Goal: Task Accomplishment & Management: Manage account settings

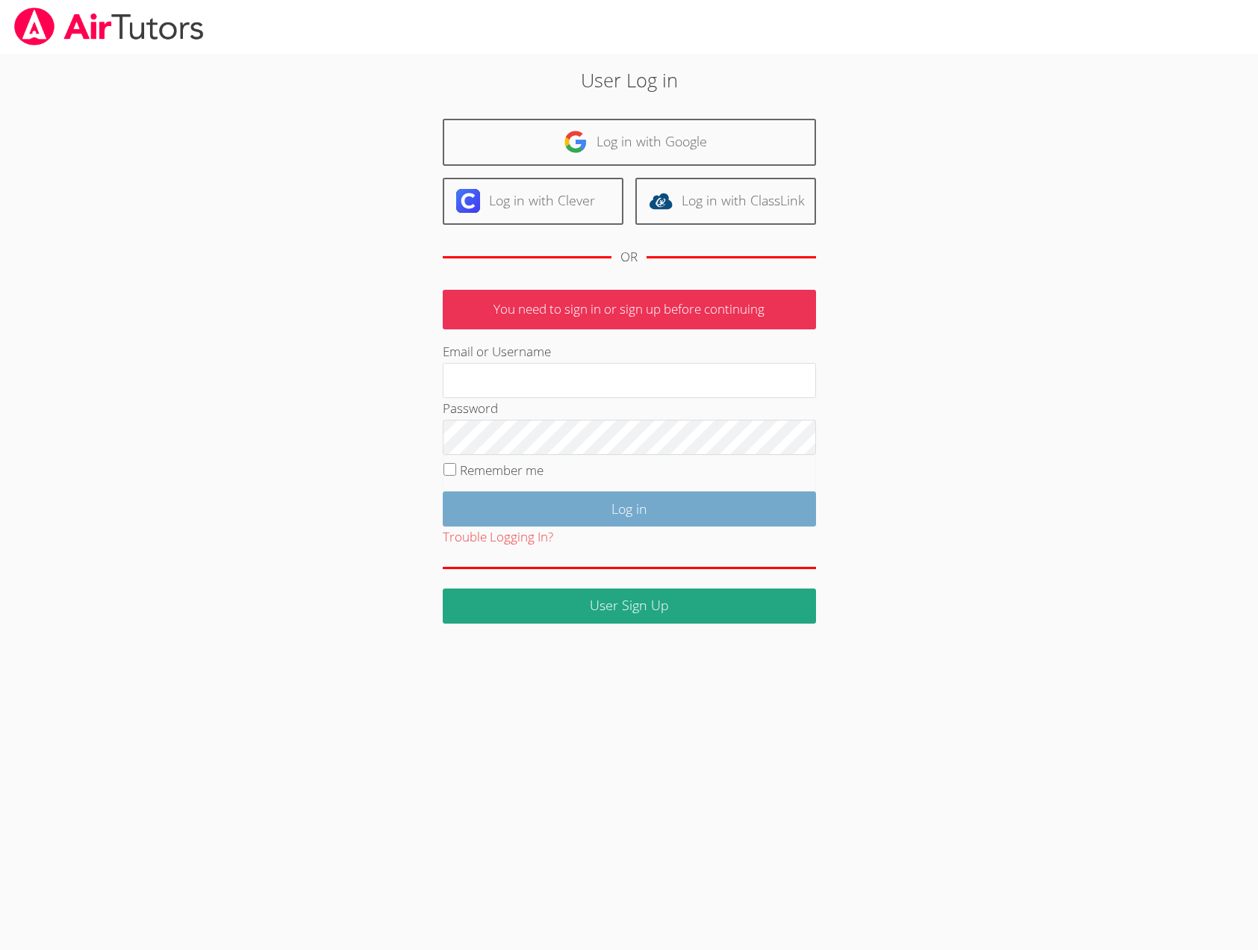
type input "[EMAIL_ADDRESS][DOMAIN_NAME]"
click at [588, 527] on input "Log in" at bounding box center [629, 508] width 373 height 35
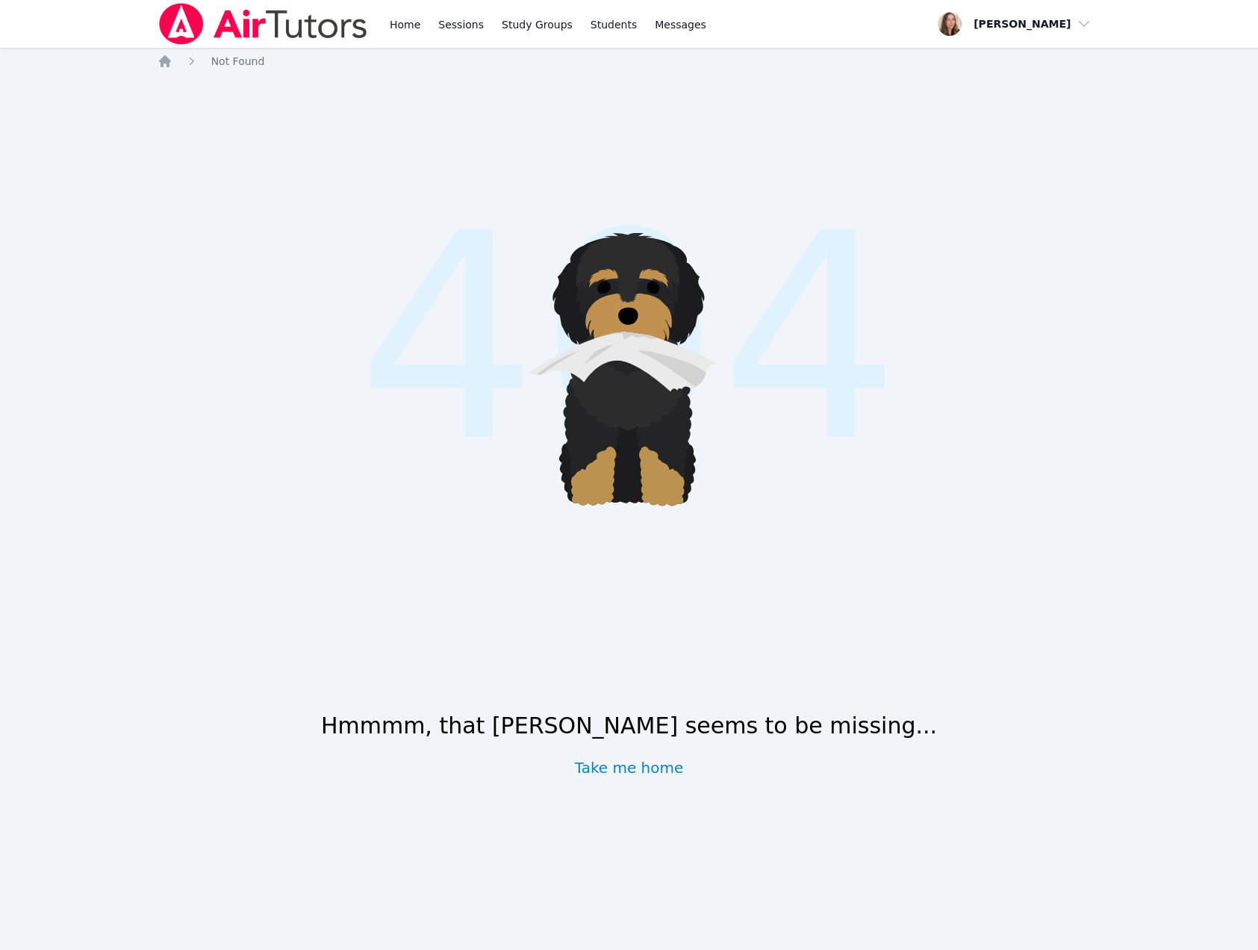
click at [489, 38] on div "Home Sessions Study Groups Students Messages" at bounding box center [548, 24] width 323 height 48
click at [423, 31] on link "Home" at bounding box center [405, 24] width 37 height 48
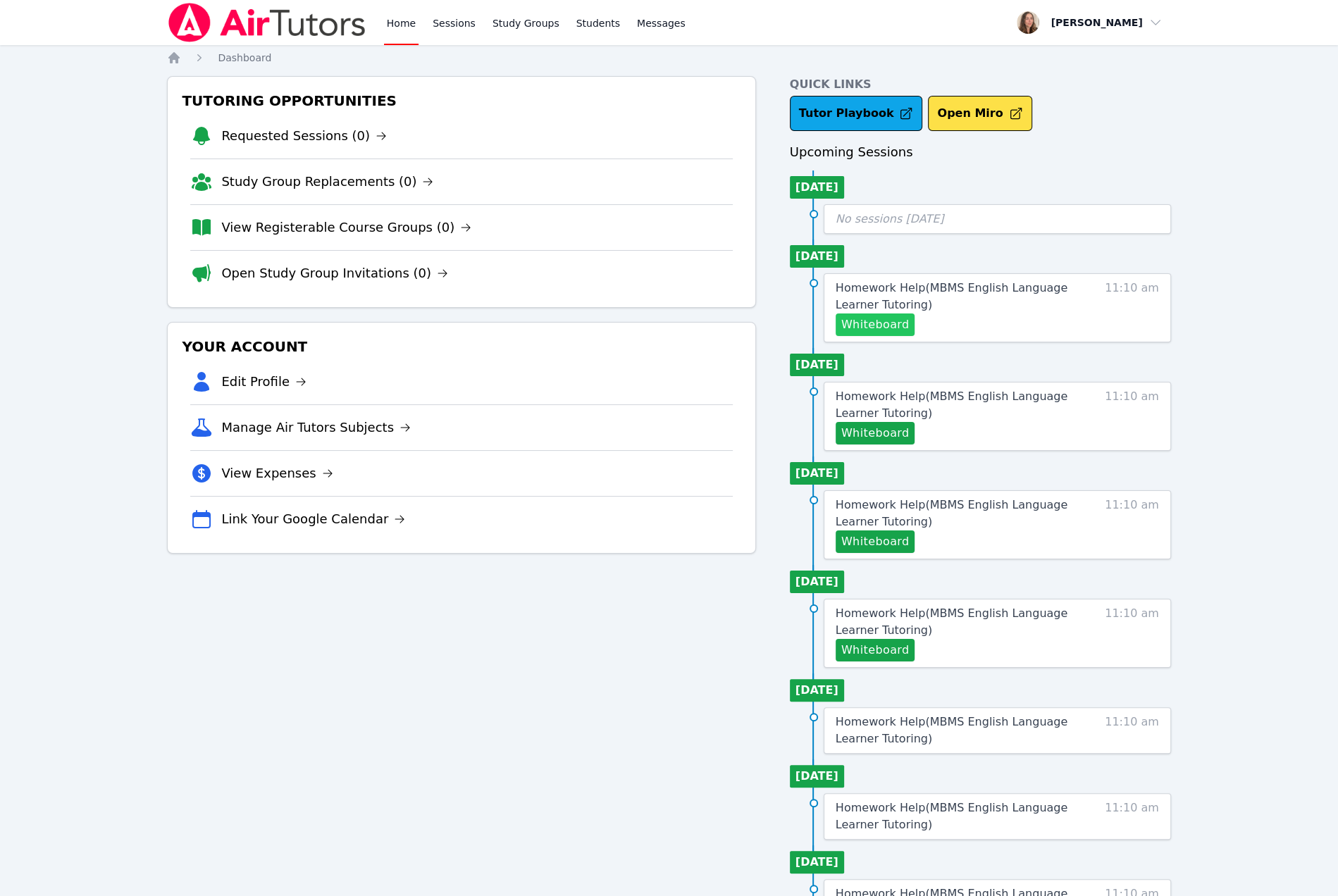
click at [914, 336] on button "Whiteboard" at bounding box center [876, 324] width 79 height 23
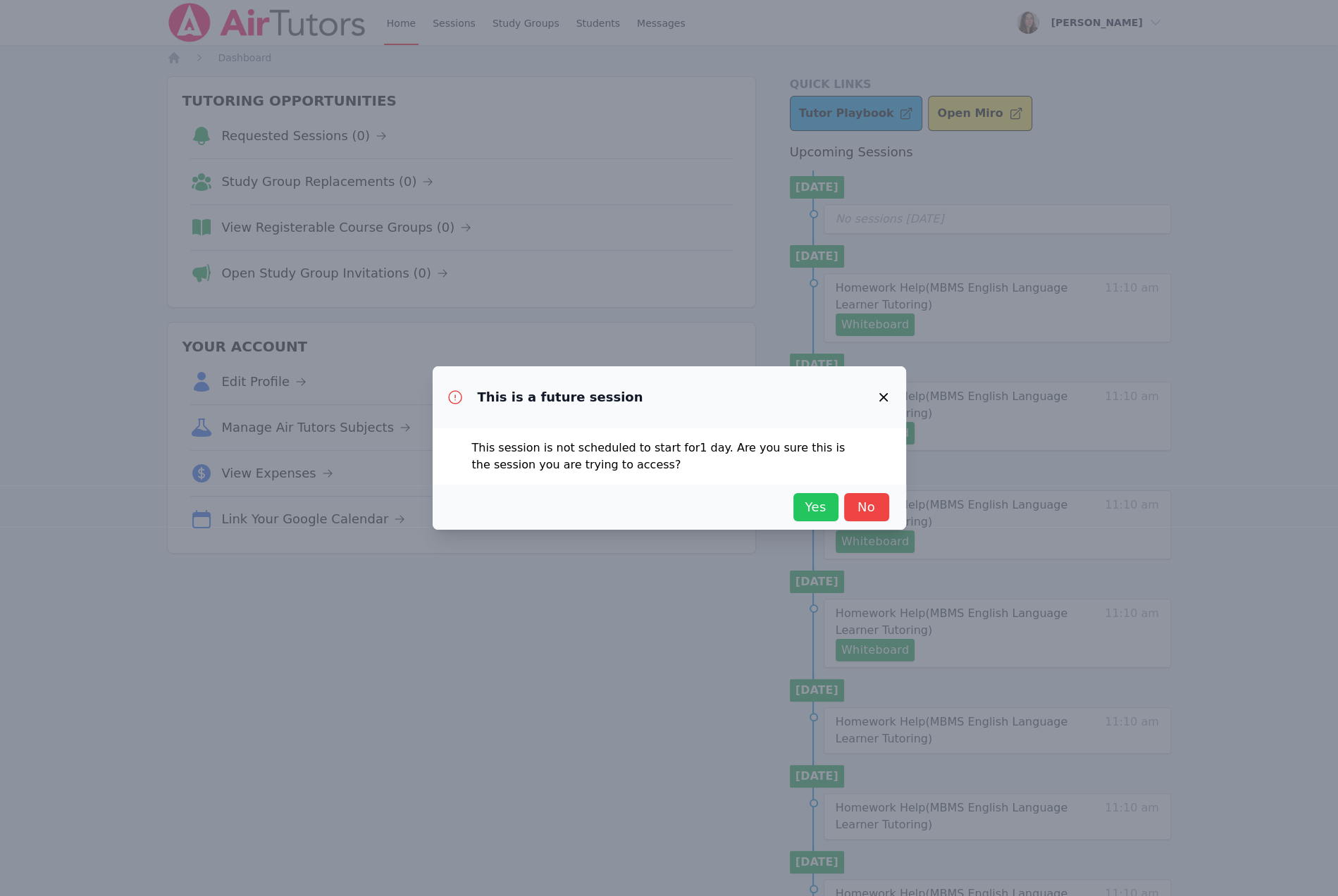
click at [831, 517] on span "Yes" at bounding box center [815, 506] width 31 height 20
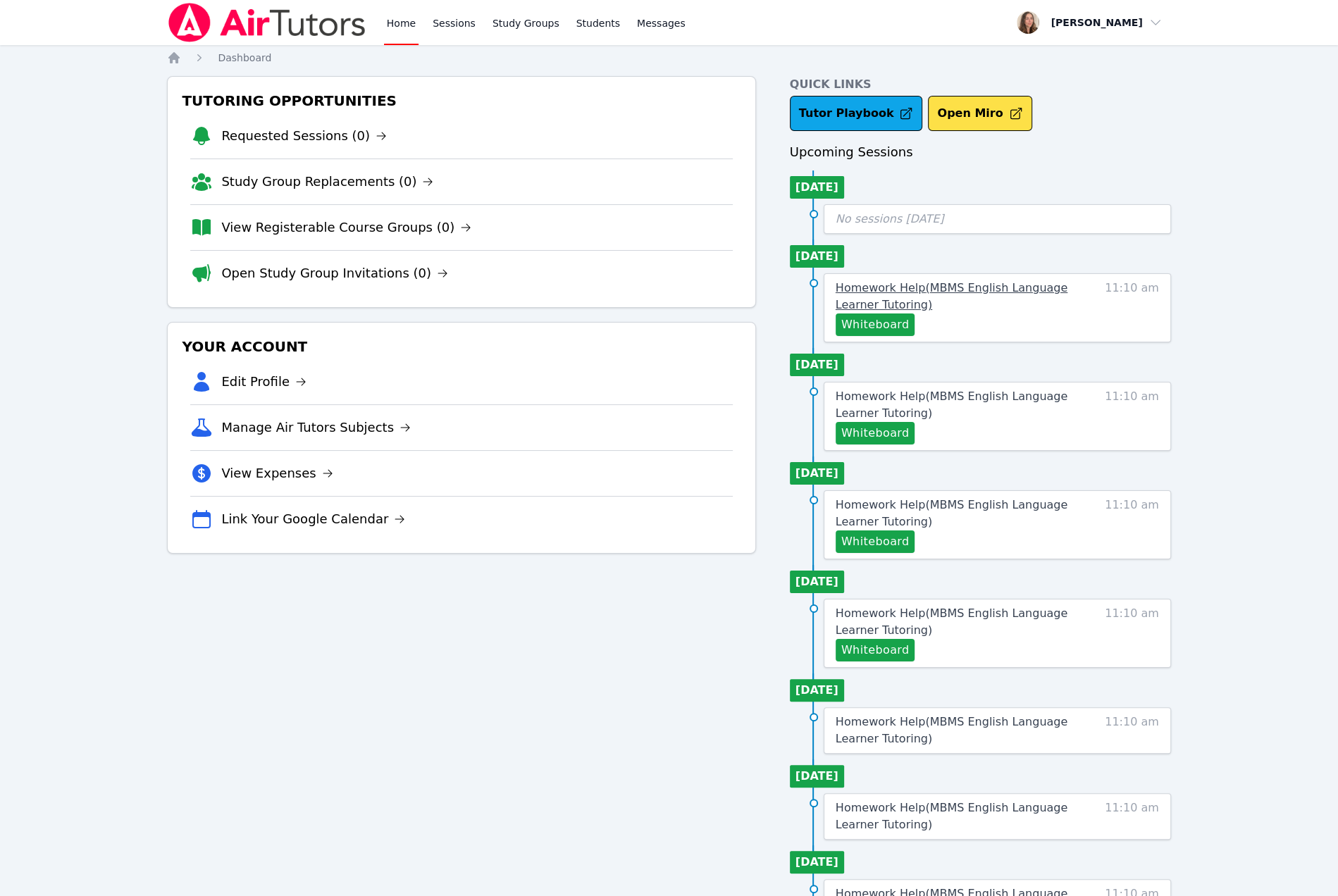
click at [862, 311] on span "Homework Help ( MBMS English Language Learner Tutoring )" at bounding box center [952, 296] width 232 height 30
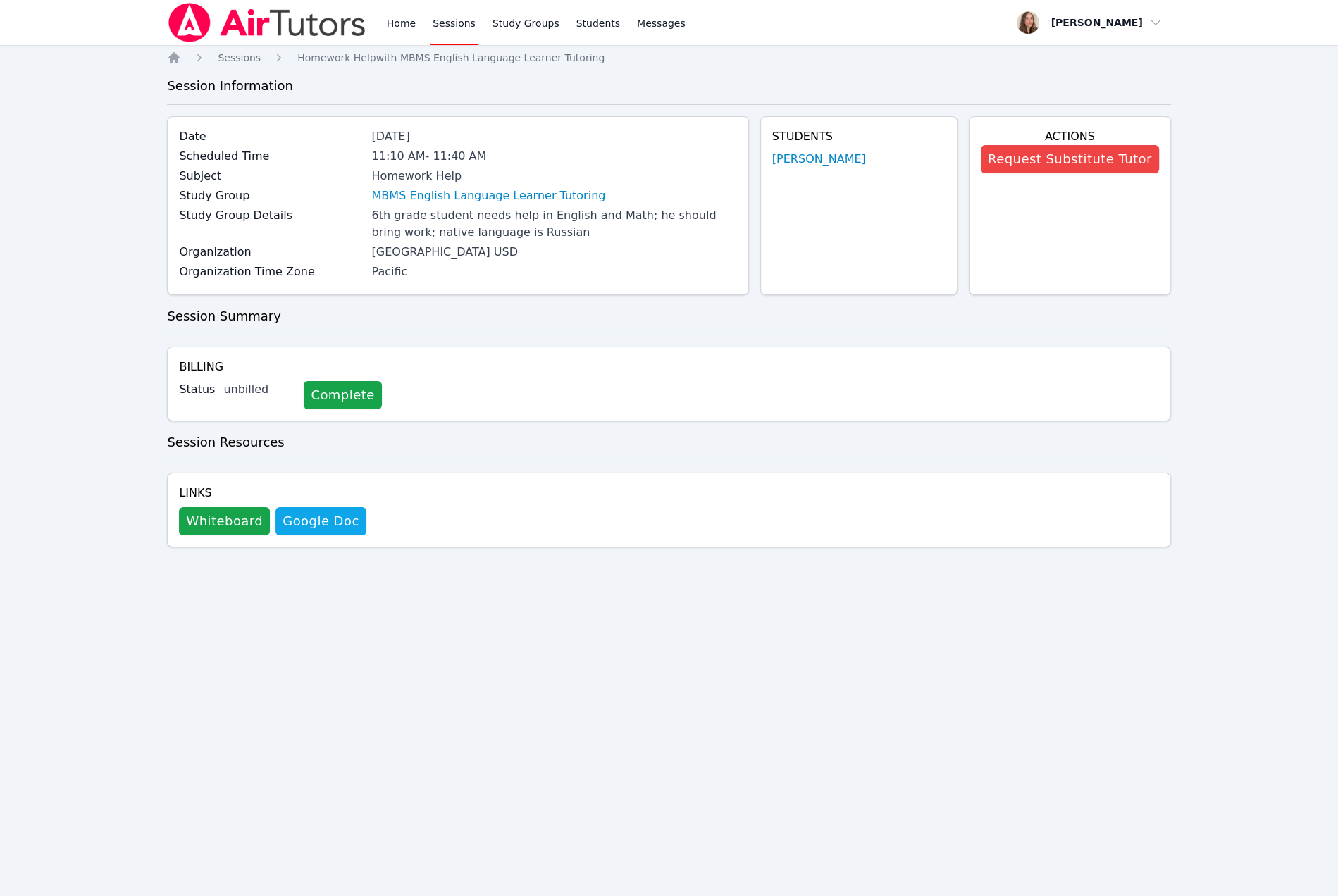
click at [592, 260] on div "Manhattan Beach USD" at bounding box center [554, 252] width 365 height 17
click at [778, 168] on link "Kirill Strizhov" at bounding box center [819, 159] width 93 height 17
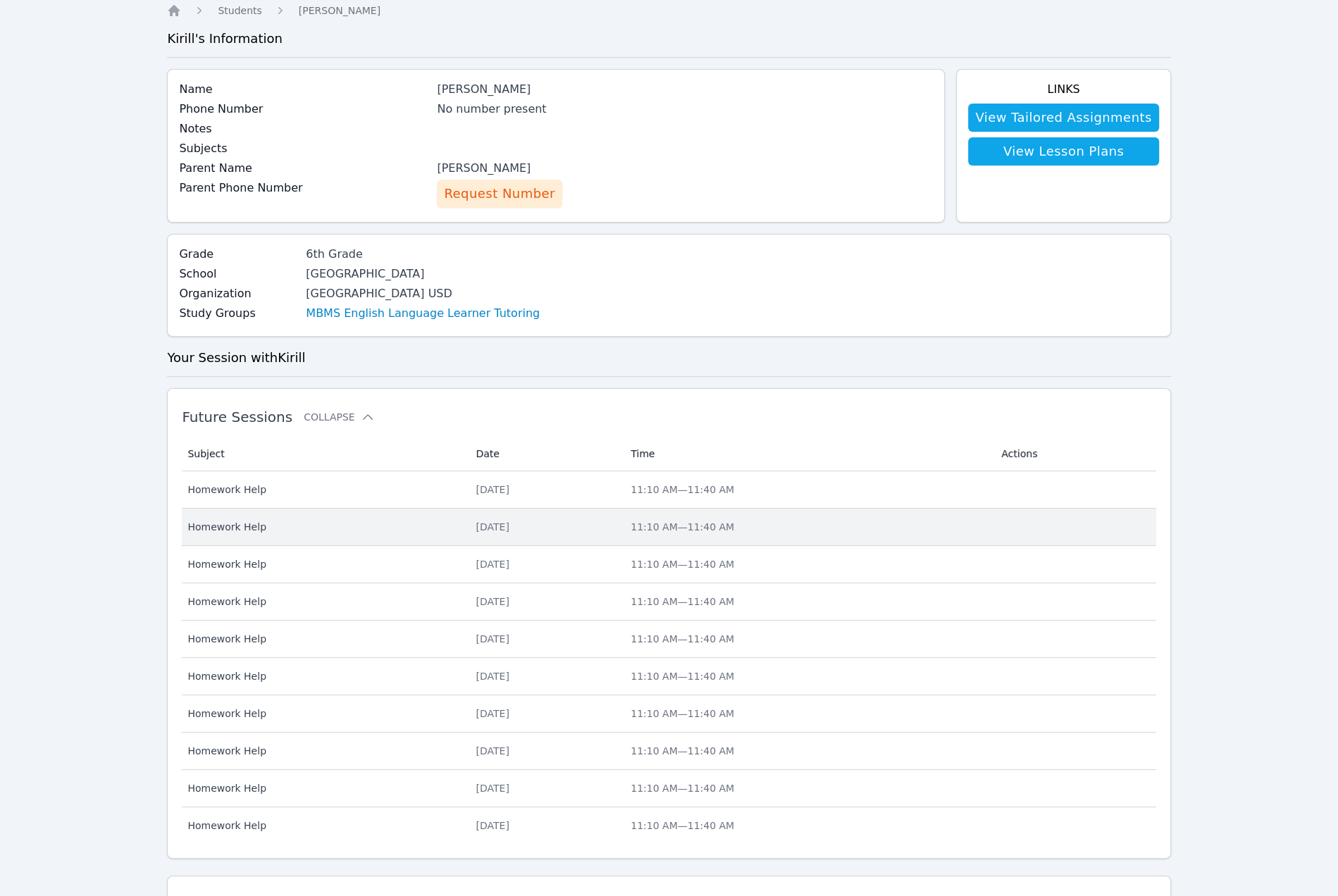
scroll to position [52, 0]
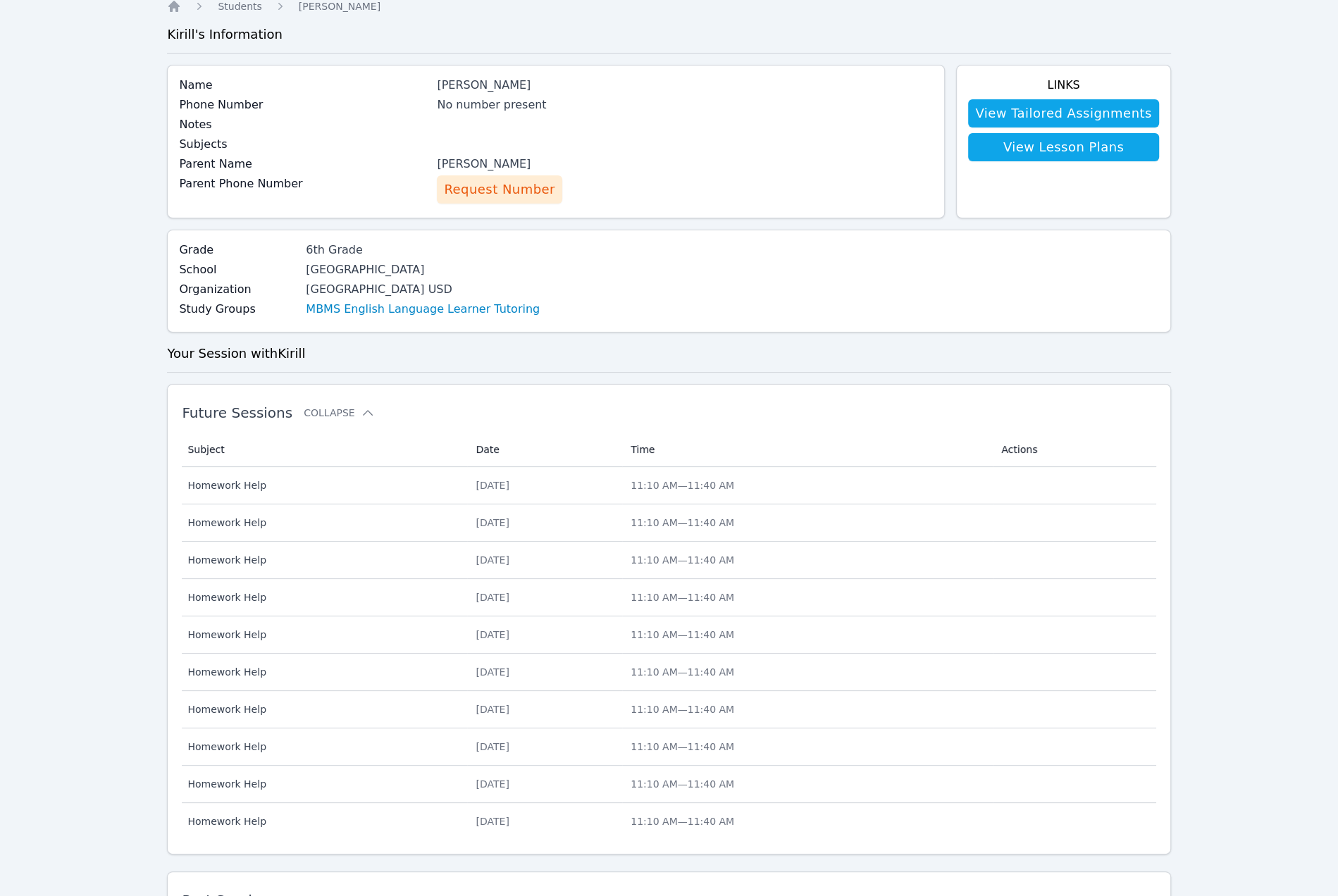
click at [502, 467] on th "Date" at bounding box center [544, 450] width 155 height 35
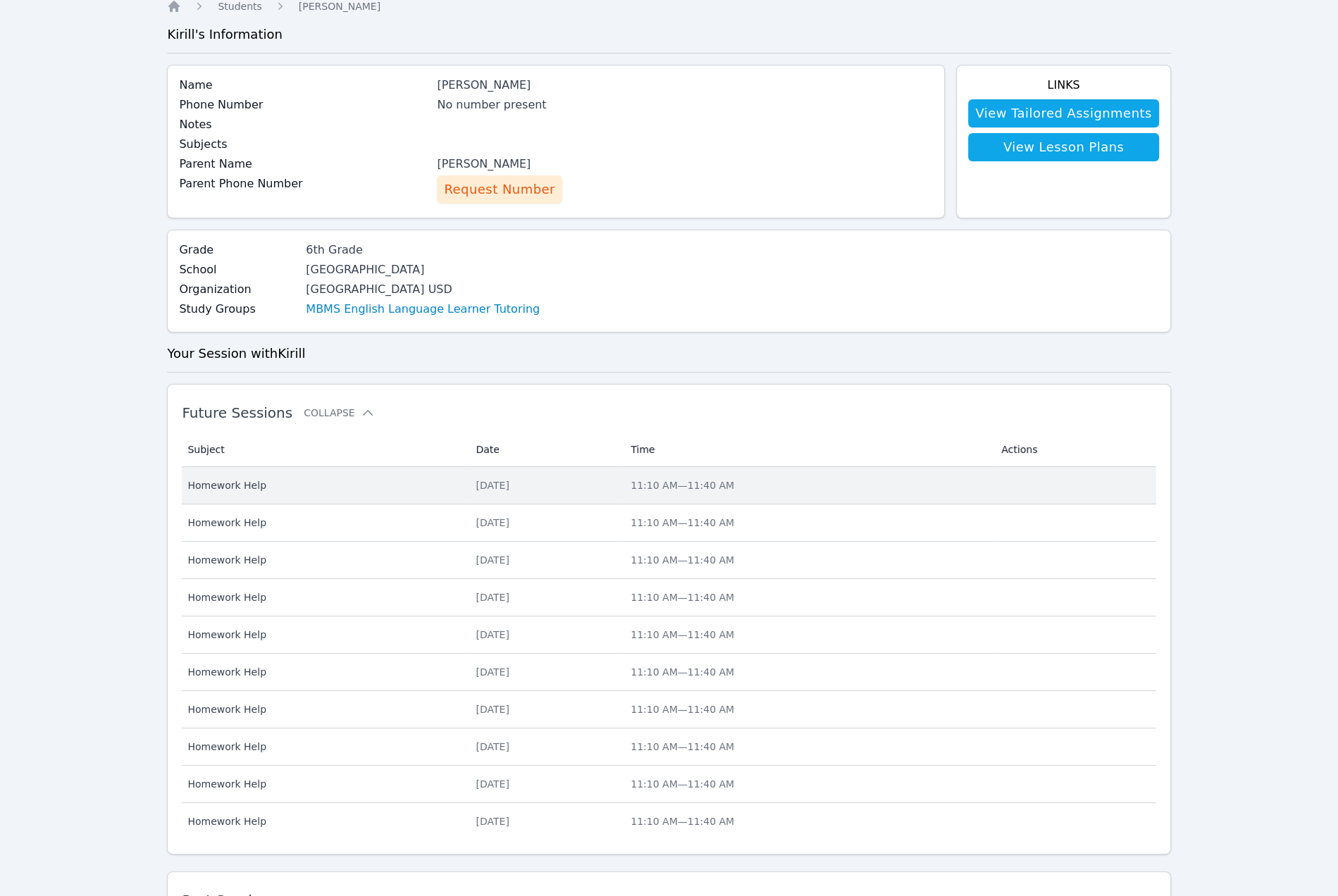
click at [510, 505] on td "Date Tue Jun 9" at bounding box center [544, 486] width 155 height 38
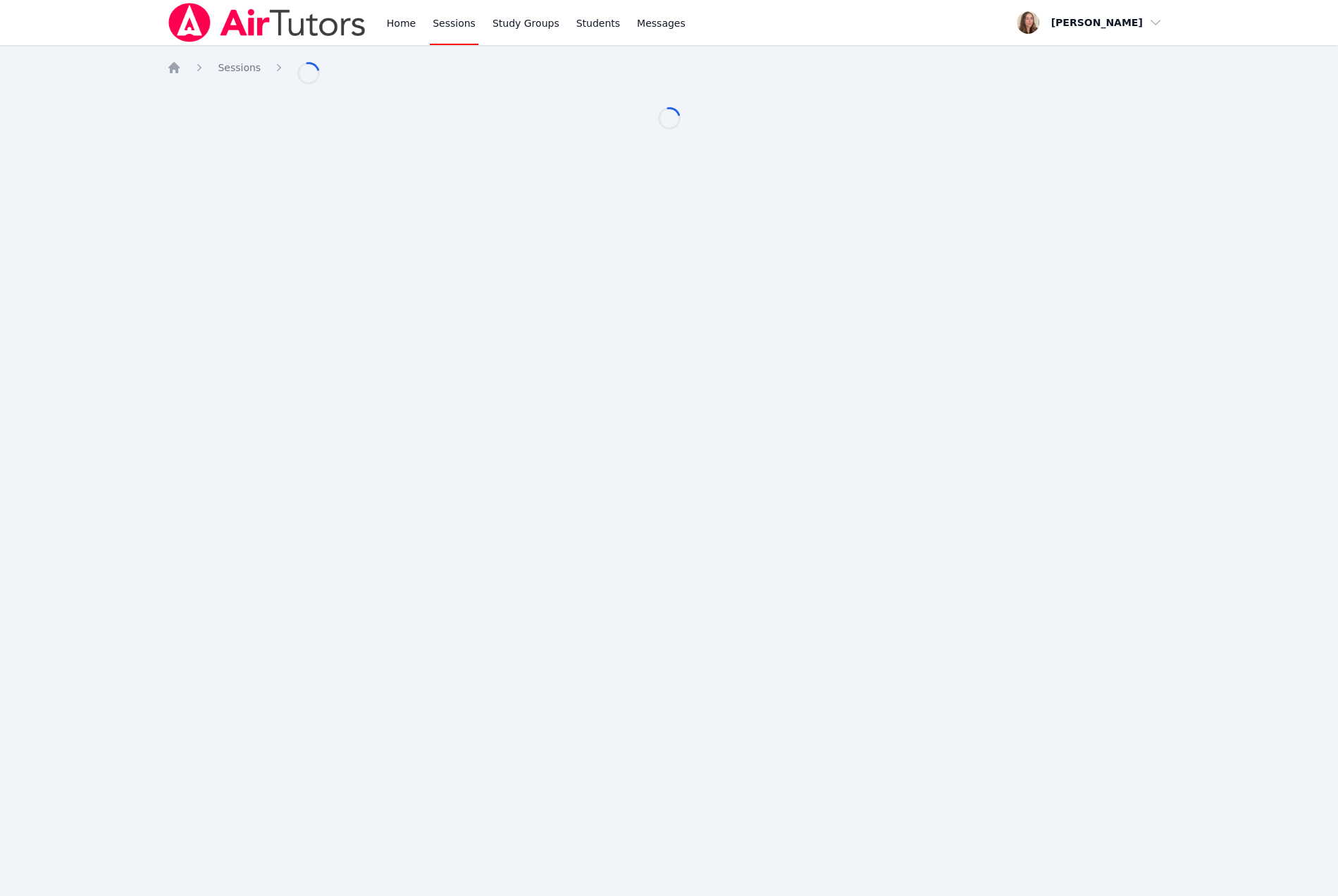
click at [510, 603] on div "Home Sessions Study Groups Students Messages Open user menu Brittany Atkinson O…" at bounding box center [669, 448] width 1338 height 896
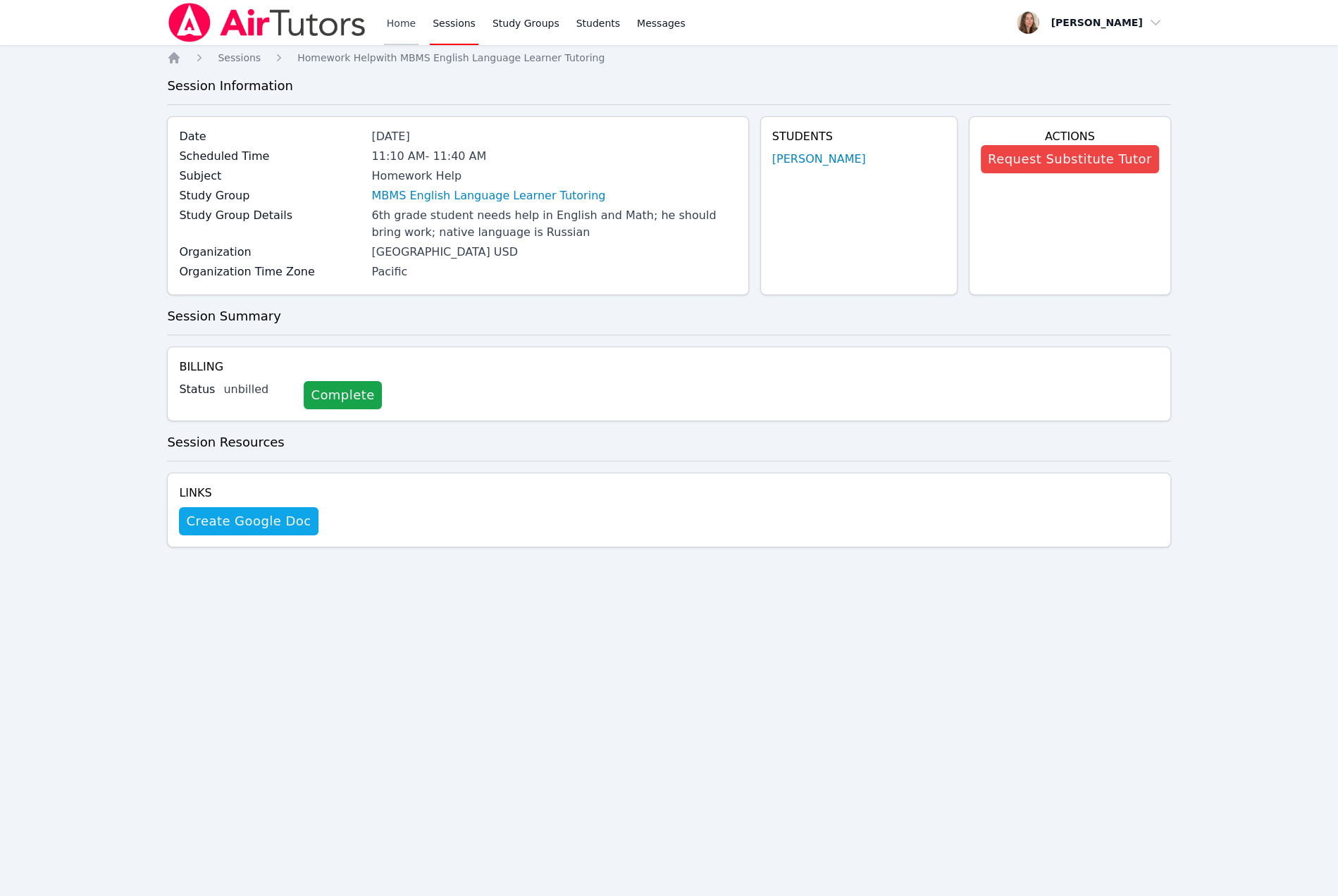
click at [419, 29] on link "Home" at bounding box center [401, 23] width 35 height 45
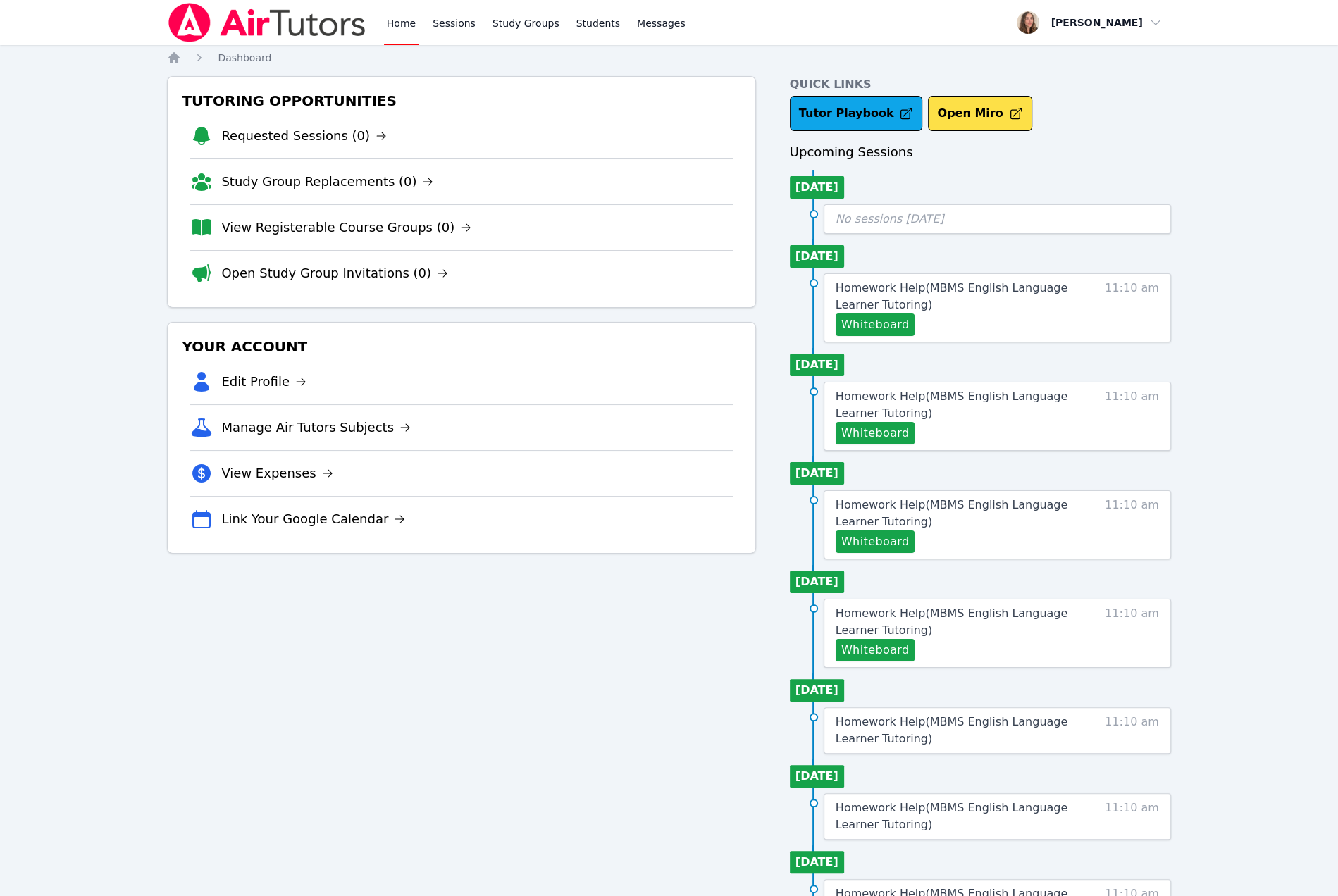
click at [419, 29] on link "Home" at bounding box center [401, 23] width 35 height 45
click at [419, 32] on link "Home" at bounding box center [401, 23] width 35 height 45
click at [478, 33] on link "Sessions" at bounding box center [455, 23] width 49 height 45
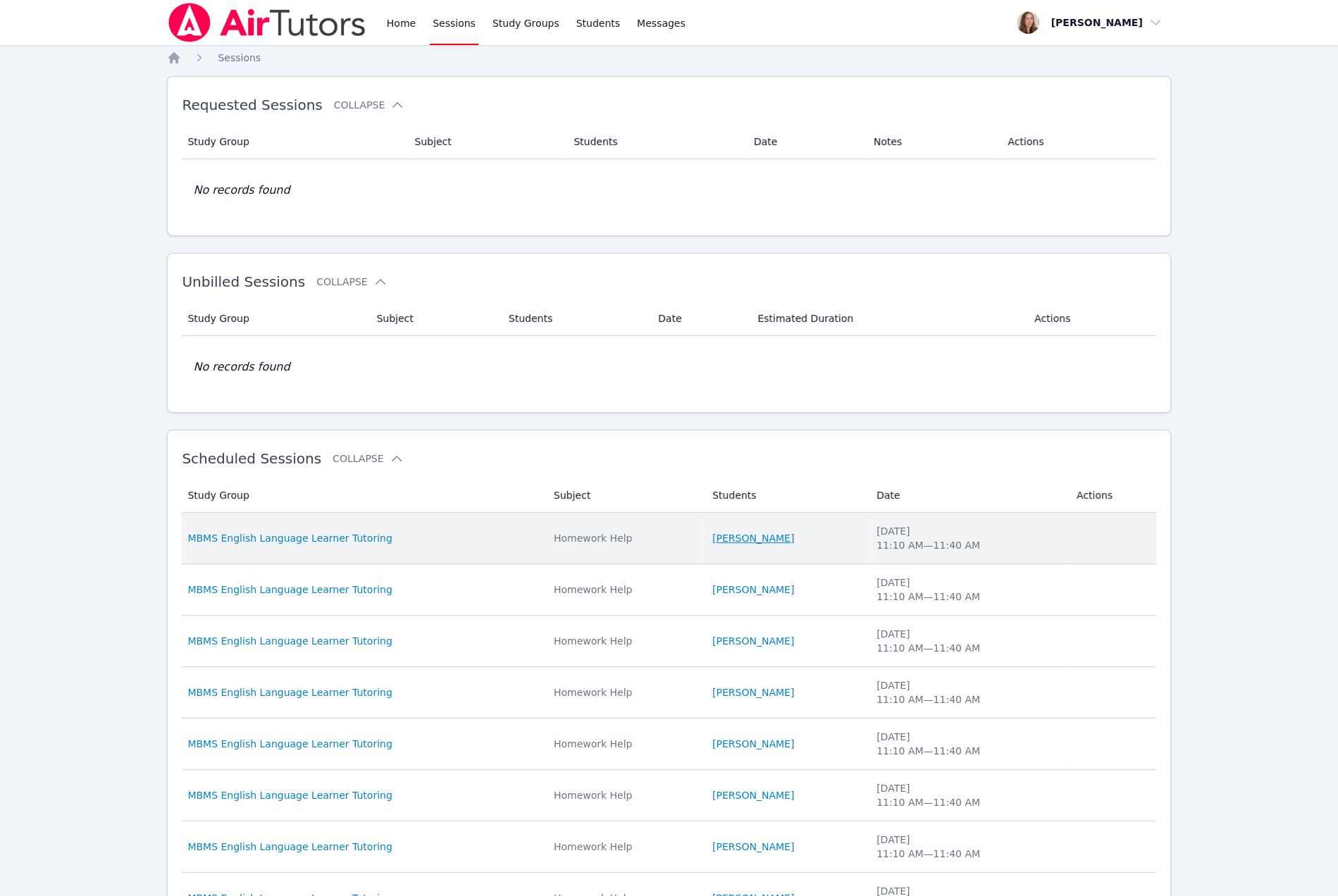
click at [767, 545] on link "Kirill Strizhov" at bounding box center [753, 538] width 82 height 14
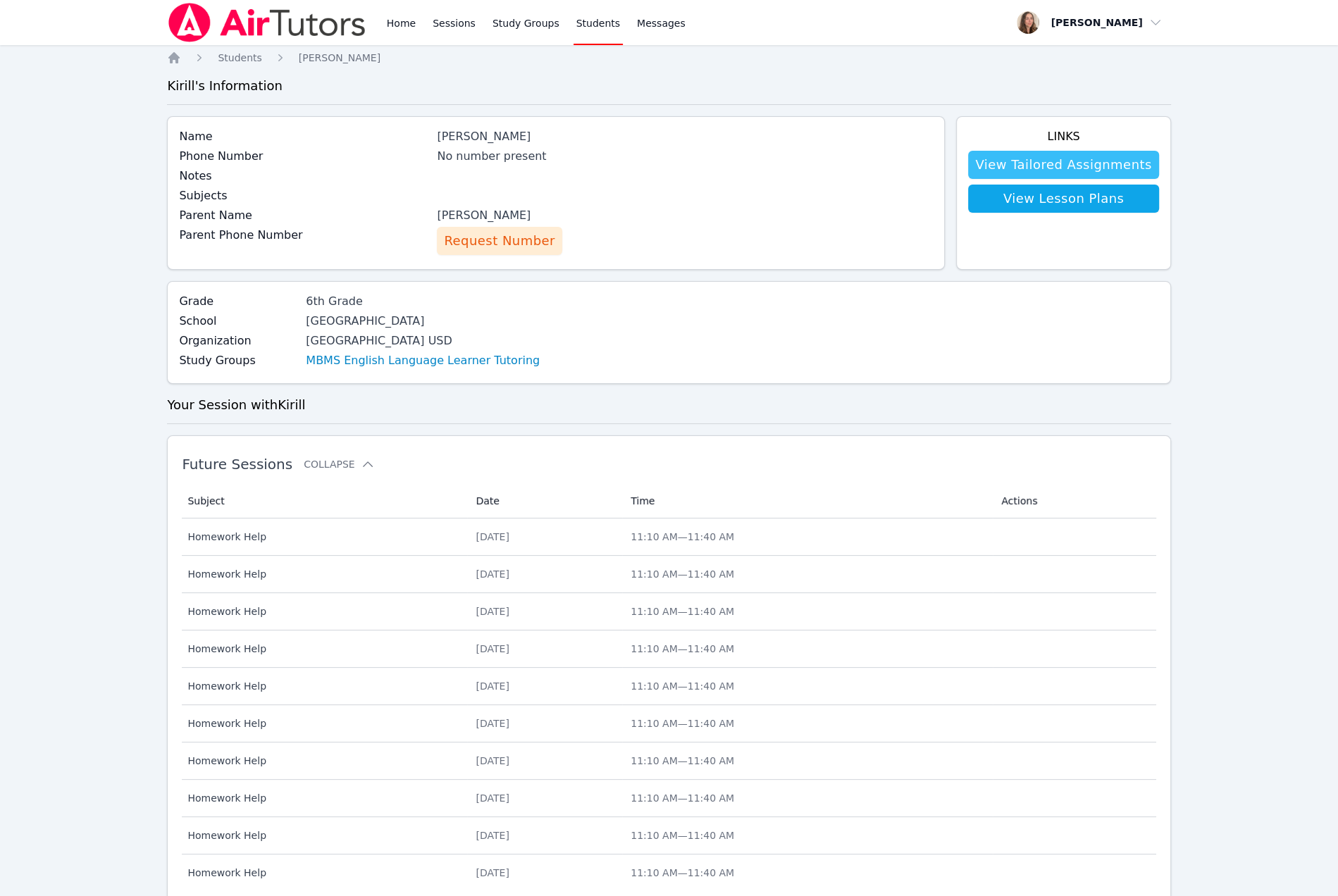
click at [1095, 179] on link "View Tailored Assignments" at bounding box center [1063, 165] width 191 height 28
click at [1106, 213] on link "View Lesson Plans" at bounding box center [1063, 199] width 191 height 28
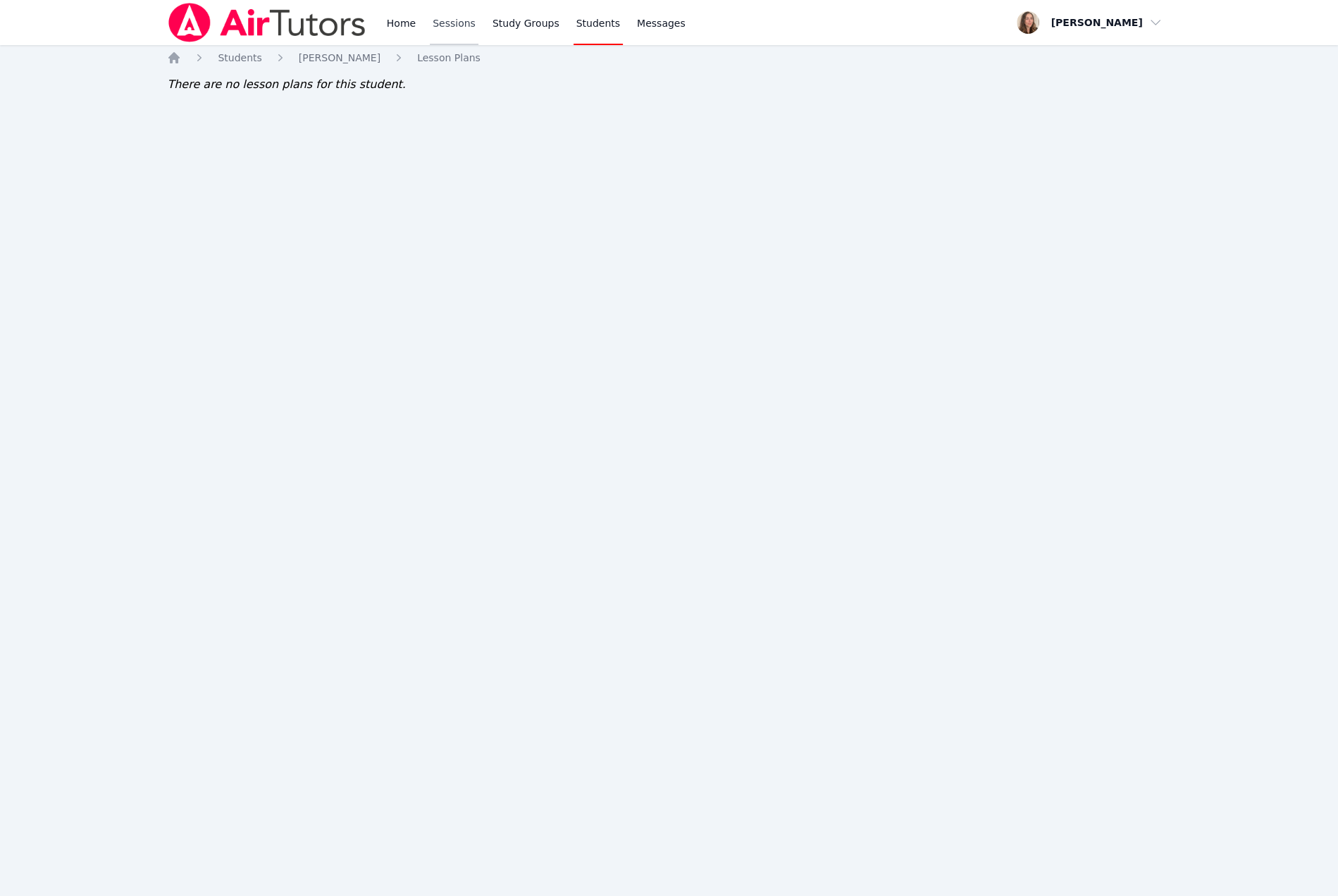
click at [478, 21] on link "Sessions" at bounding box center [455, 23] width 49 height 45
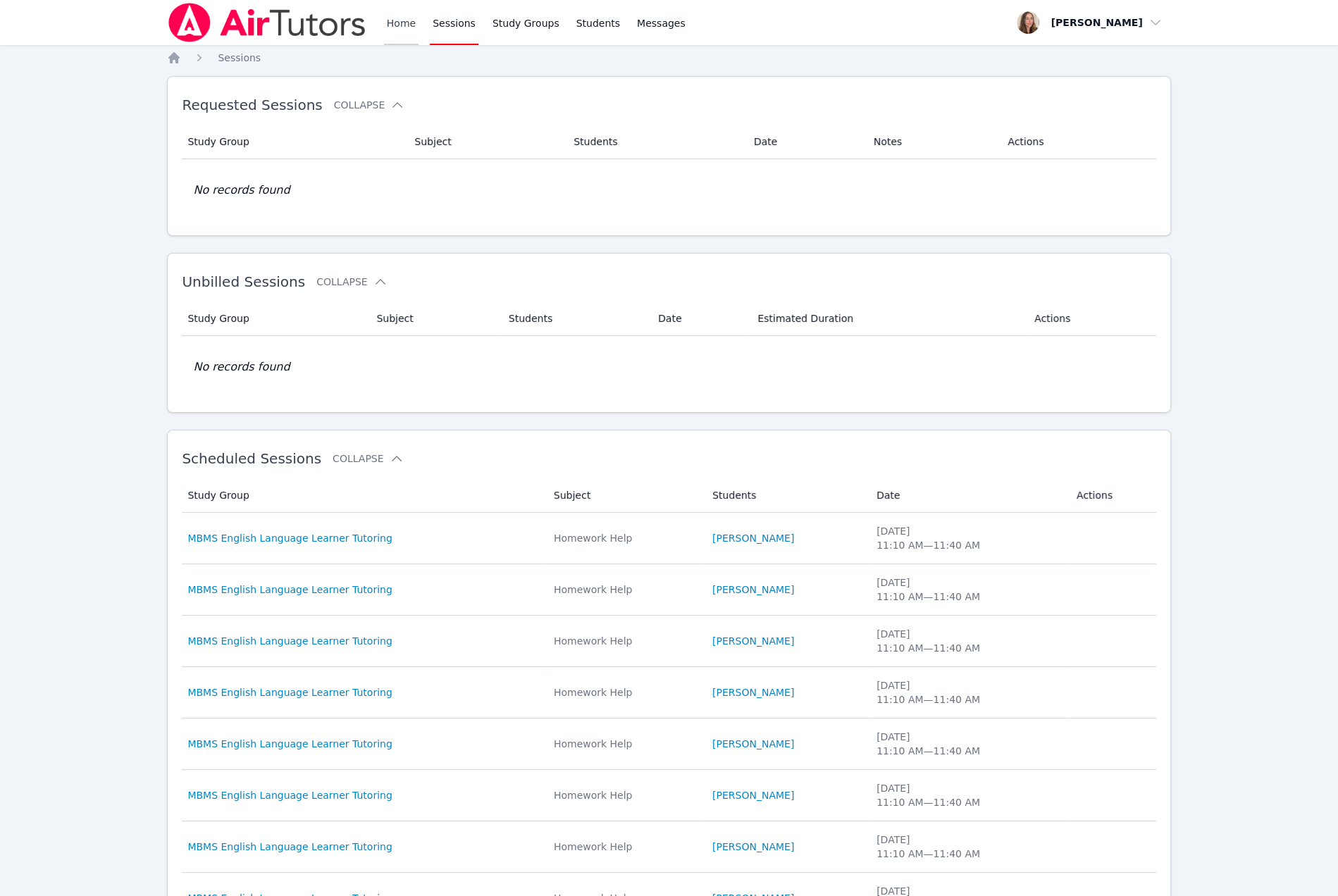
click at [419, 30] on link "Home" at bounding box center [401, 23] width 35 height 45
